Goal: Check status: Check status

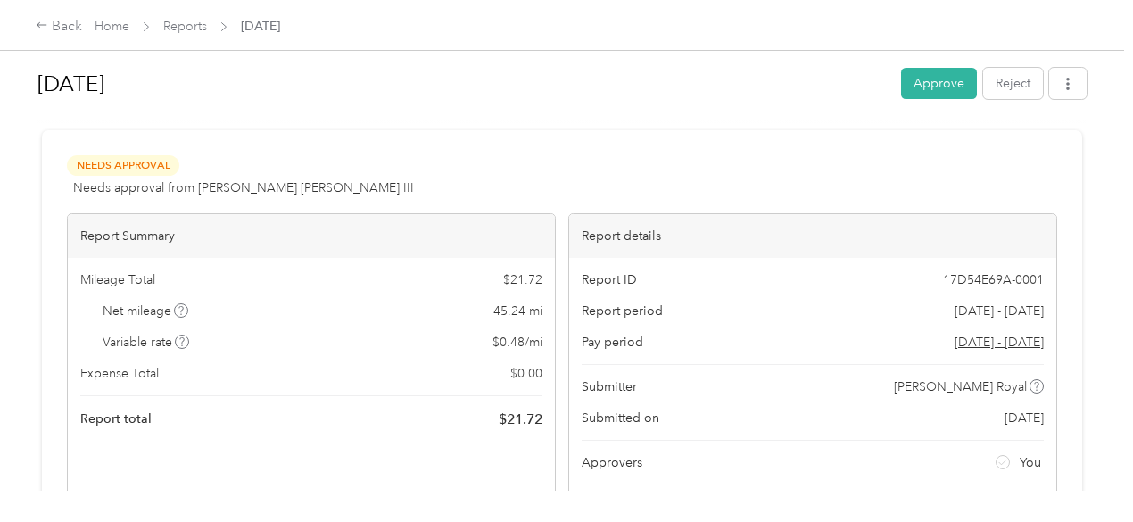
scroll to position [5, 0]
click at [1060, 73] on button "button" at bounding box center [1067, 84] width 37 height 31
click at [818, 104] on h1 "[DATE]" at bounding box center [462, 84] width 851 height 43
